Goal: Navigation & Orientation: Find specific page/section

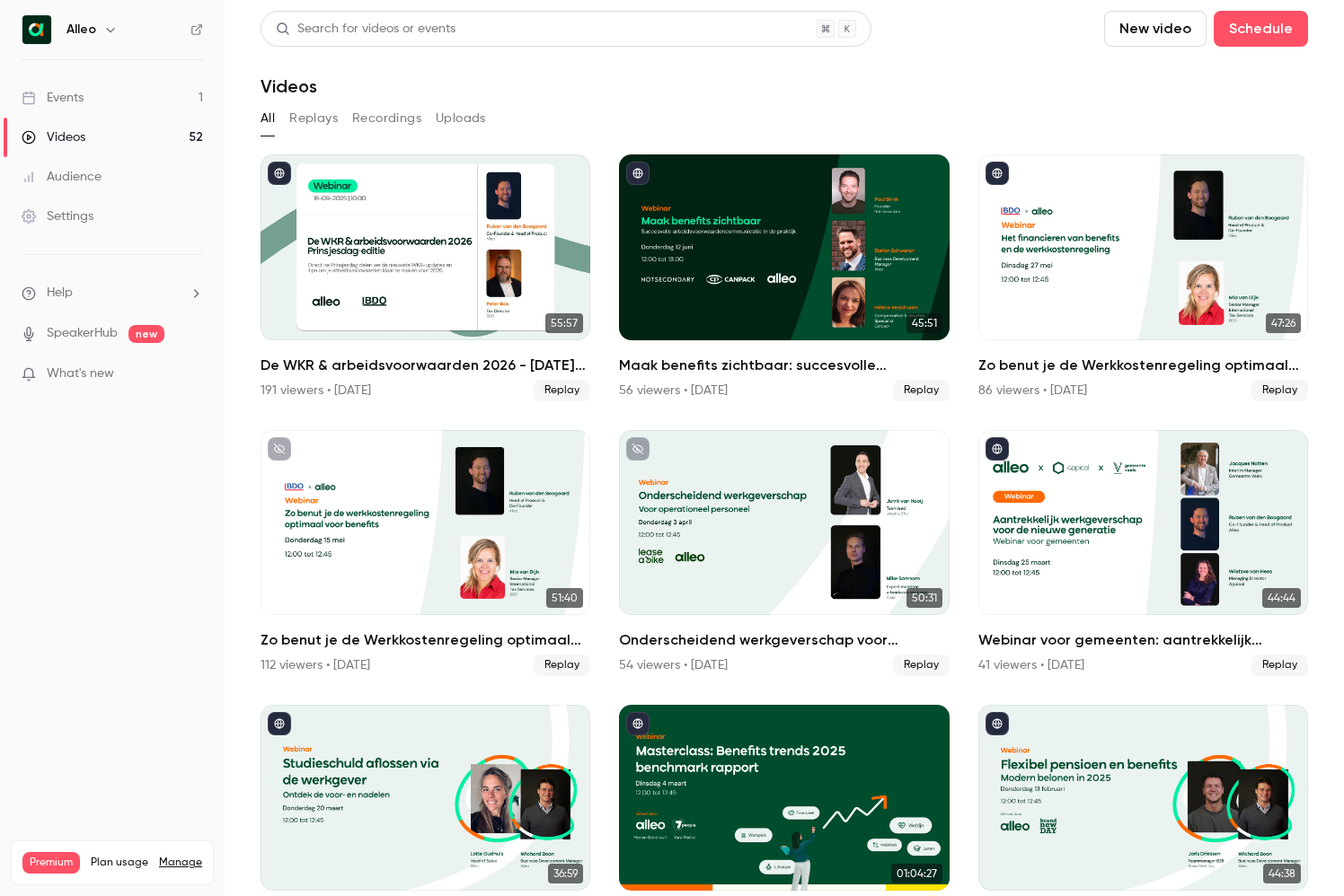
click at [146, 96] on link "Events 1" at bounding box center [112, 98] width 225 height 39
